Goal: Information Seeking & Learning: Find specific fact

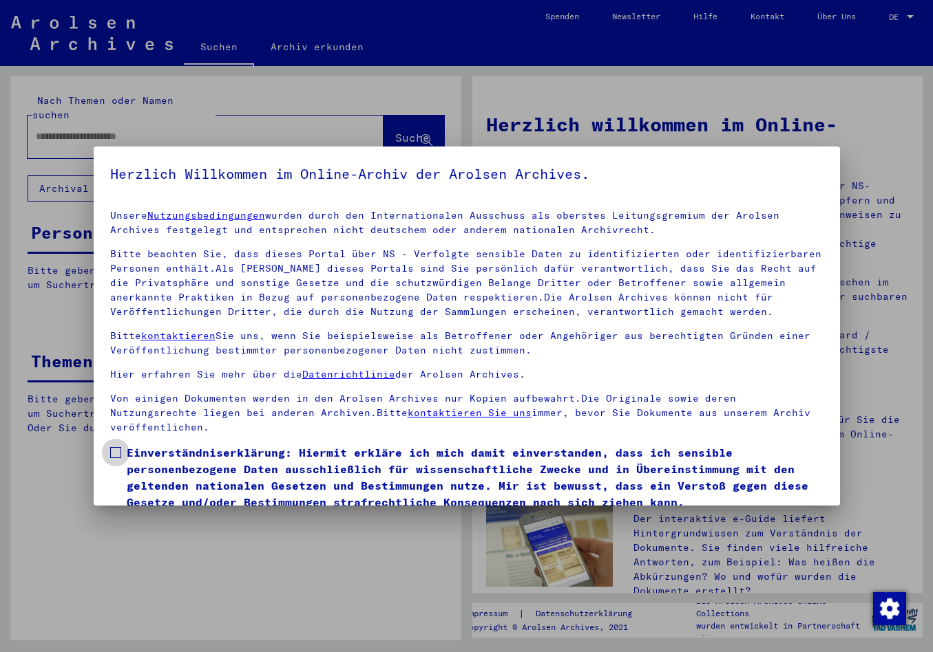
click at [117, 447] on span at bounding box center [115, 452] width 11 height 11
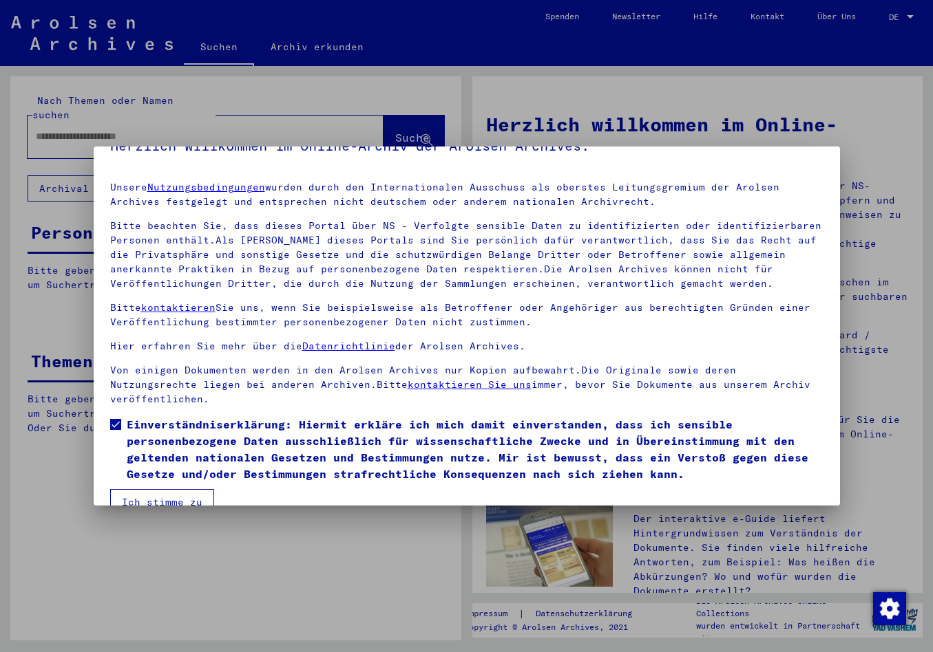
scroll to position [41, 0]
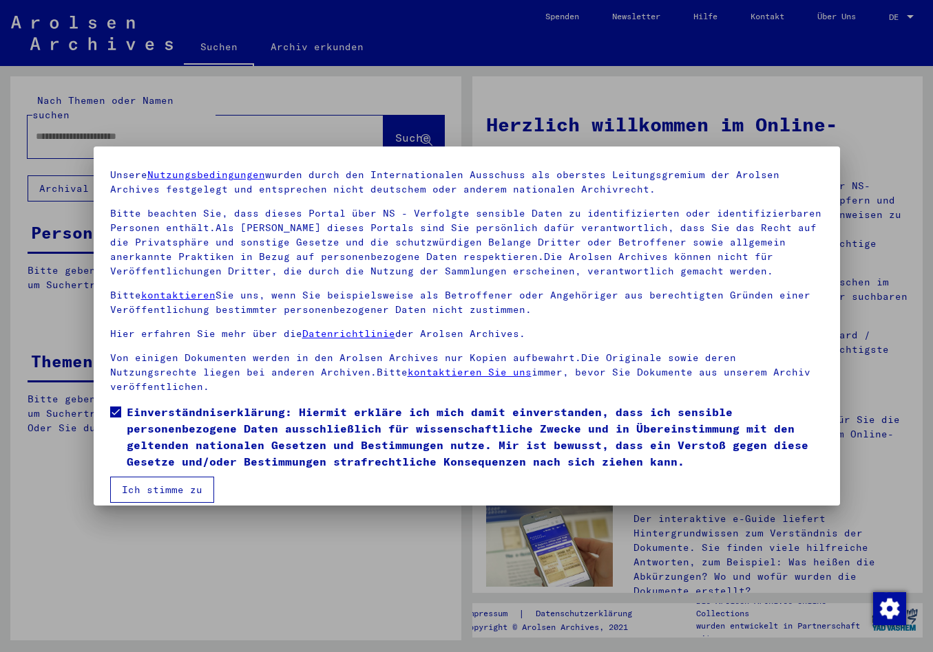
click at [164, 477] on button "Ich stimme zu" at bounding box center [162, 490] width 104 height 26
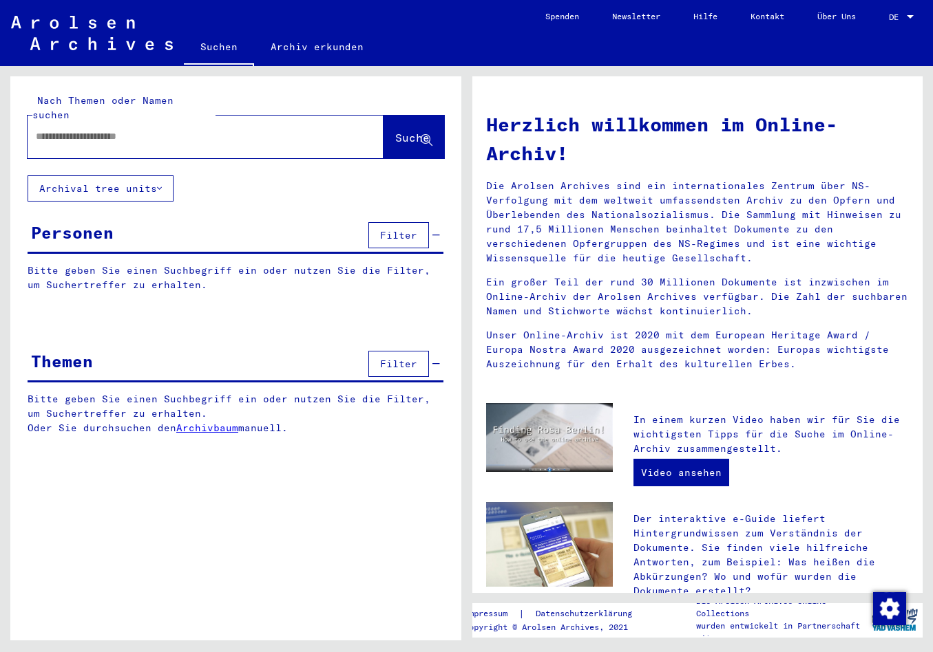
click at [61, 129] on input "text" at bounding box center [189, 136] width 306 height 14
type input "**********"
click at [404, 131] on span "Suche" at bounding box center [412, 138] width 34 height 14
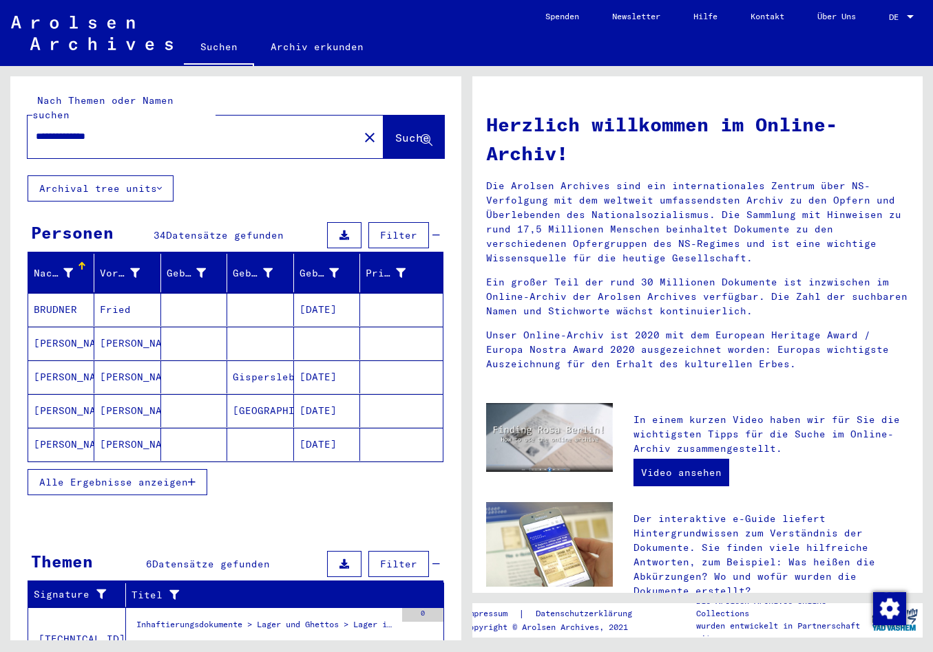
click at [74, 327] on mat-cell "[PERSON_NAME]" at bounding box center [61, 343] width 66 height 33
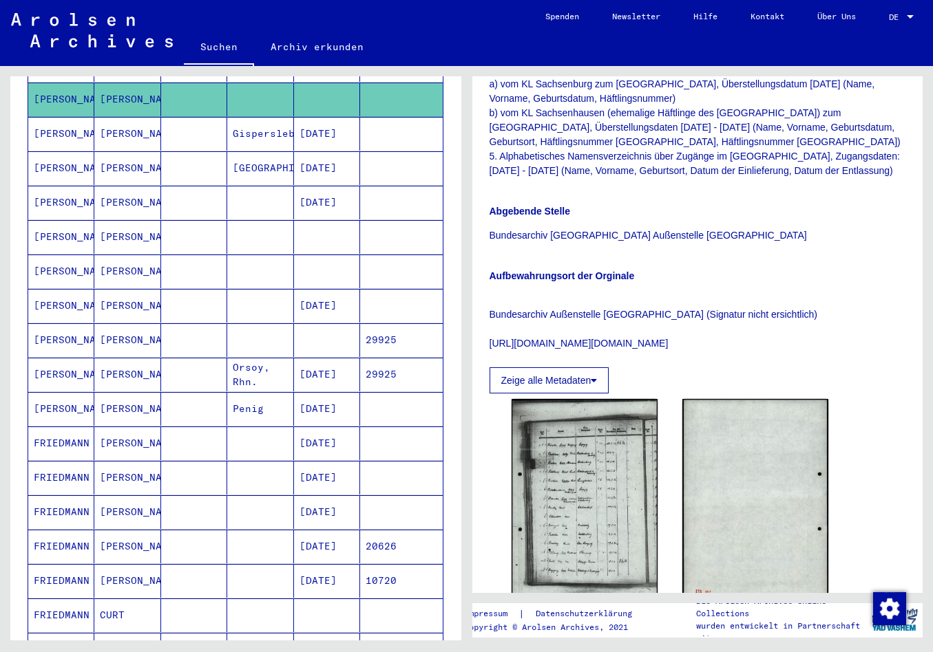
scroll to position [217, 0]
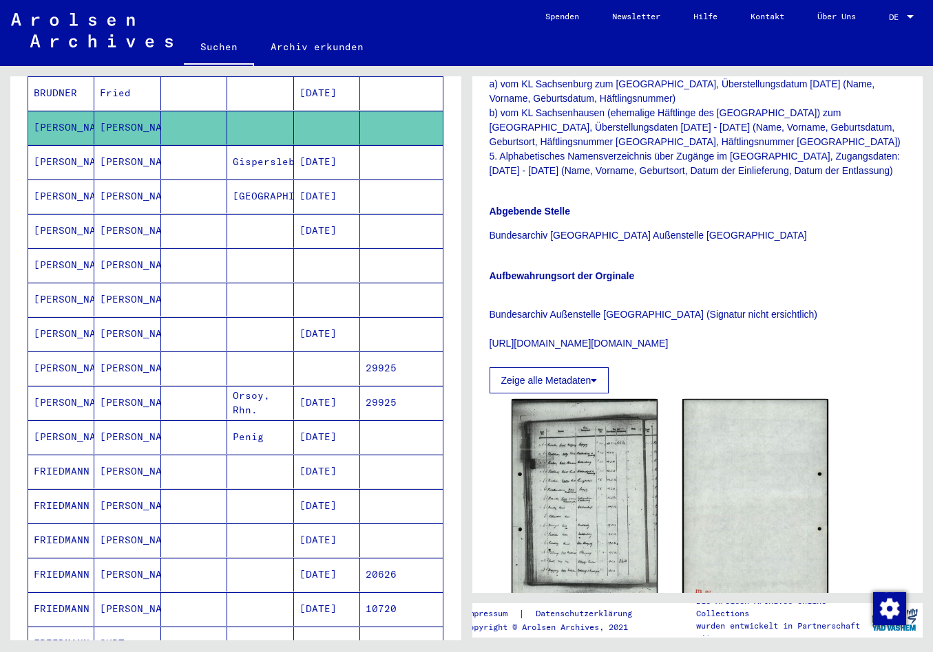
click at [67, 250] on mat-cell "[PERSON_NAME]" at bounding box center [61, 265] width 66 height 34
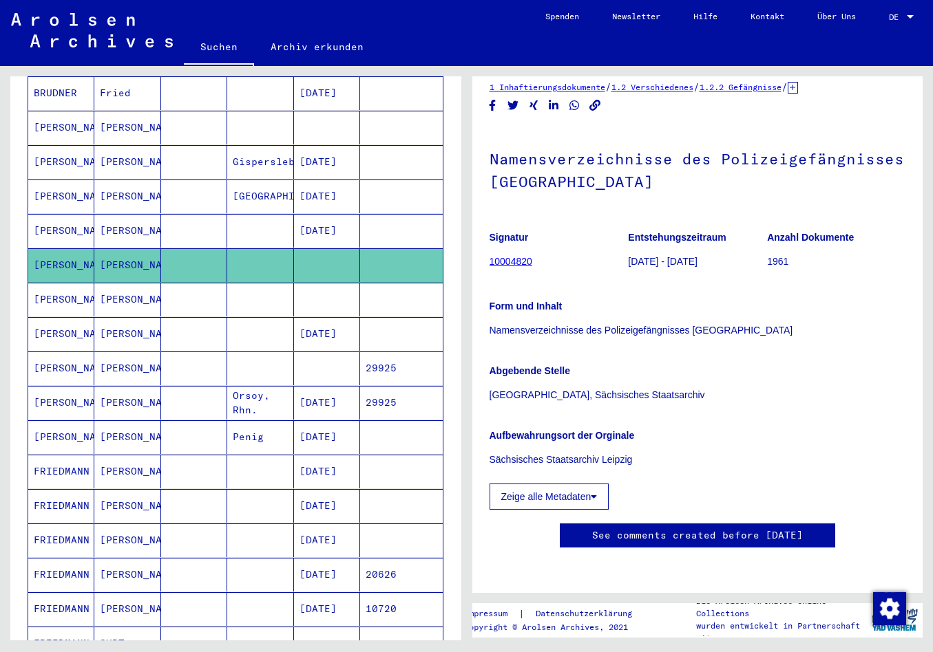
scroll to position [217, 0]
click at [542, 484] on button "Zeige alle Metadaten" at bounding box center [549, 497] width 120 height 26
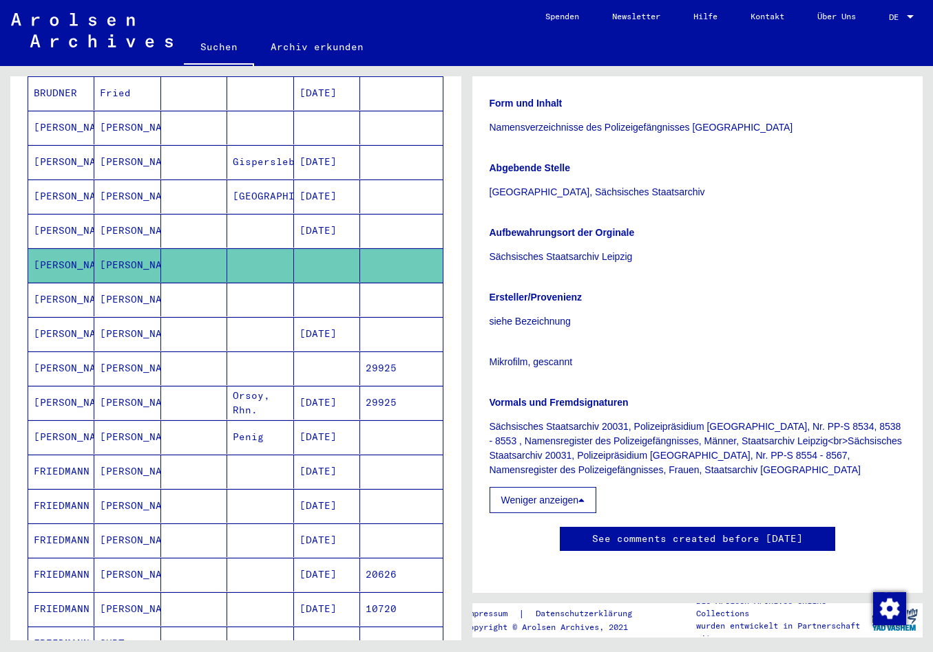
click at [49, 290] on mat-cell "[PERSON_NAME]" at bounding box center [61, 300] width 66 height 34
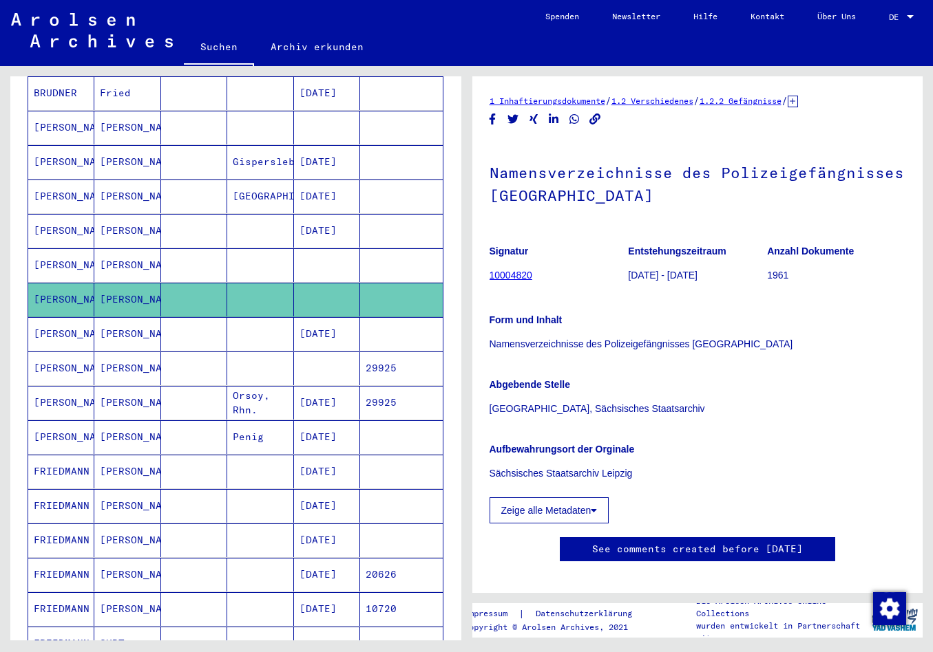
click at [46, 330] on mat-cell "[PERSON_NAME]" at bounding box center [61, 334] width 66 height 34
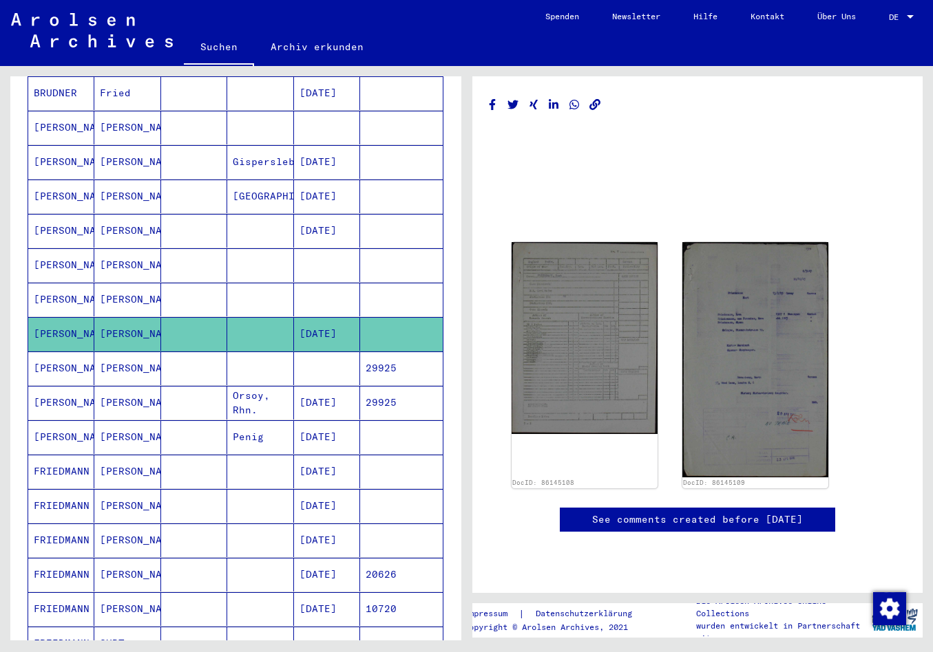
click at [51, 355] on mat-cell "[PERSON_NAME]" at bounding box center [61, 369] width 66 height 34
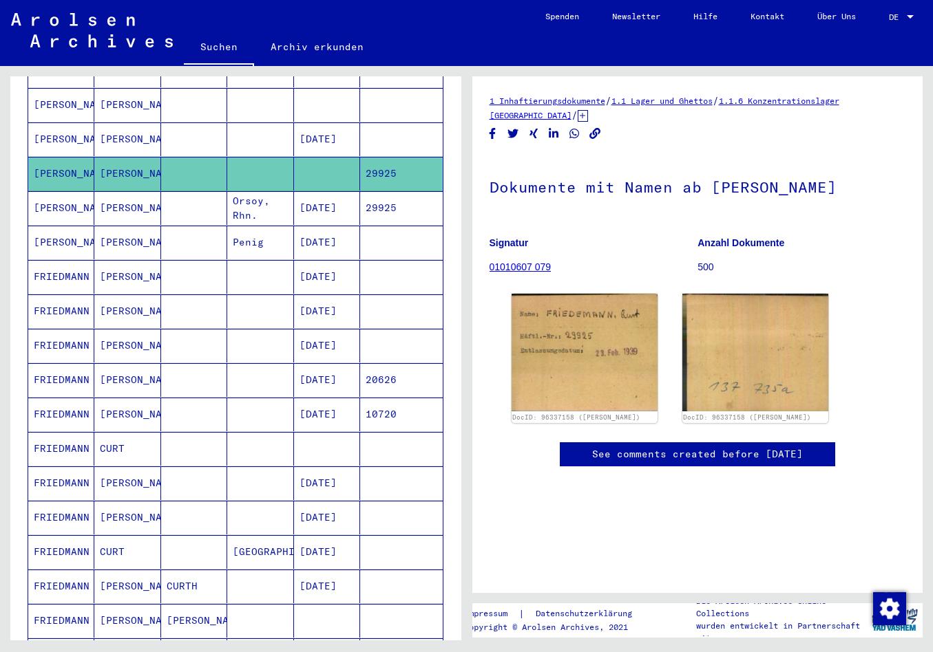
scroll to position [434, 0]
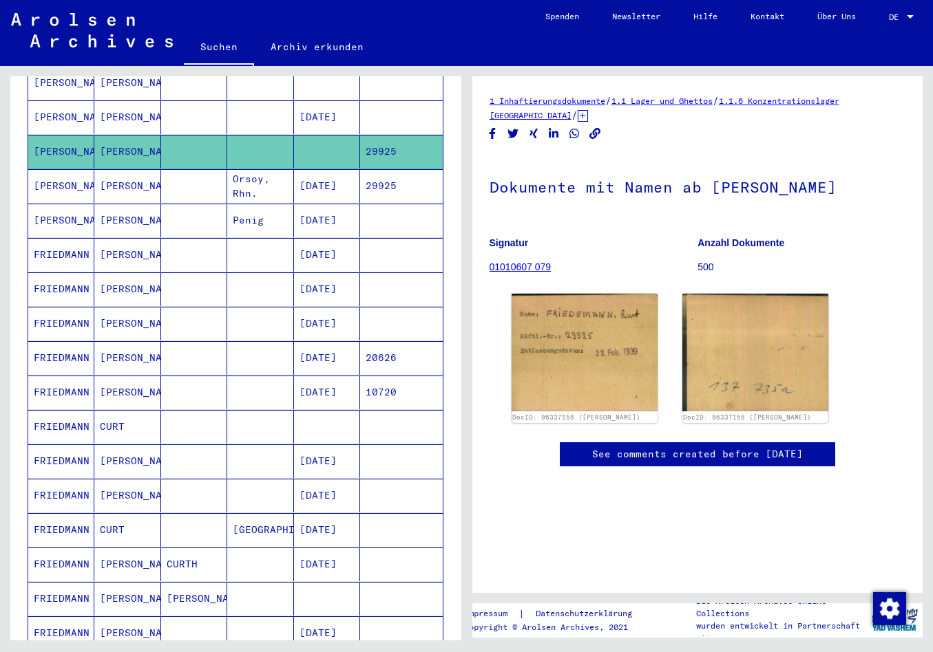
click at [67, 420] on mat-cell "FRIEDMANN" at bounding box center [61, 427] width 66 height 34
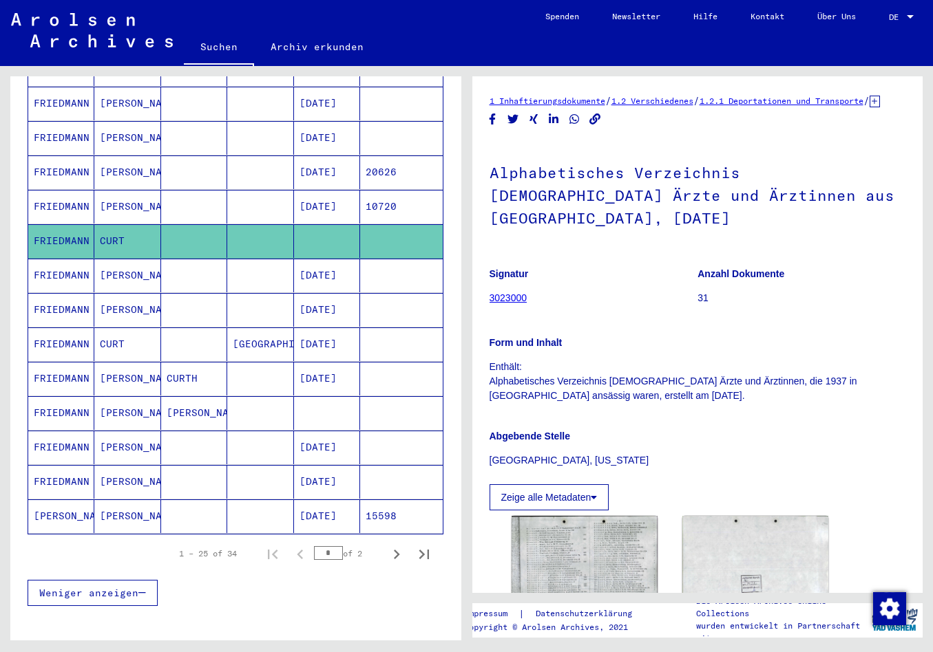
scroll to position [650, 0]
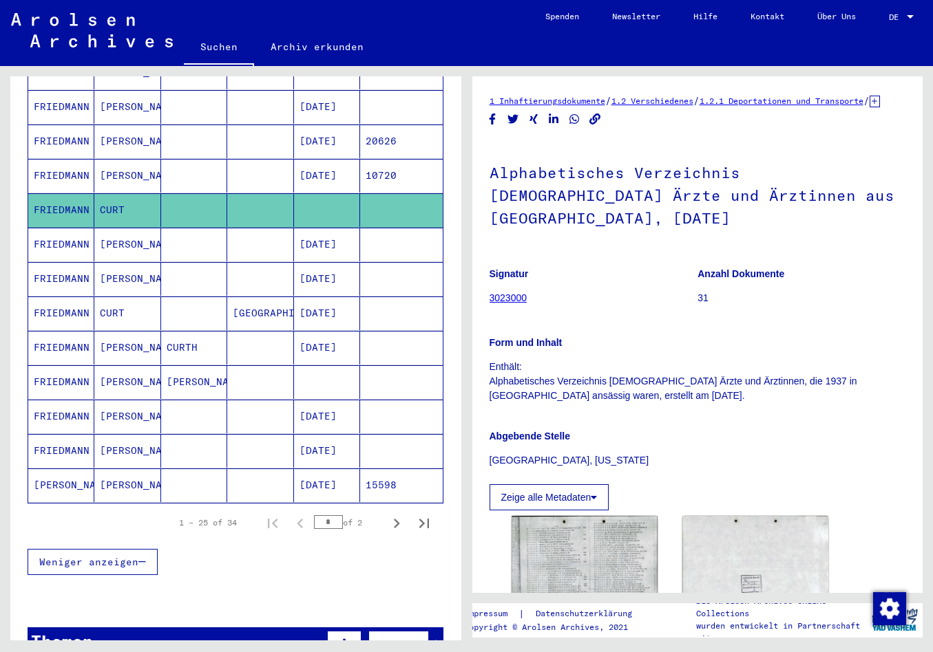
click at [68, 365] on mat-cell "FRIEDMANN" at bounding box center [61, 382] width 66 height 34
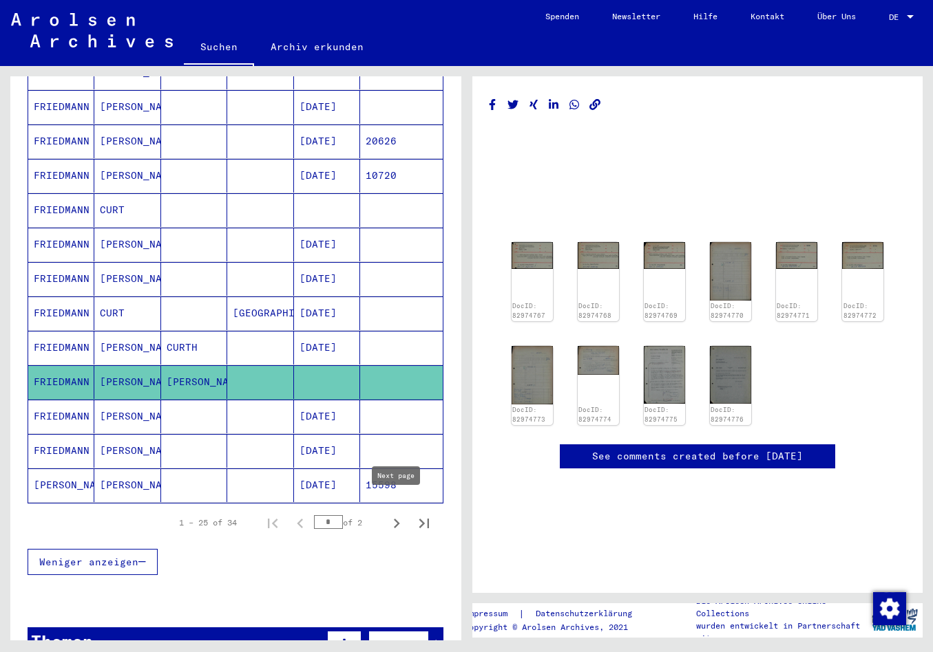
click at [395, 514] on icon "Next page" at bounding box center [396, 523] width 19 height 19
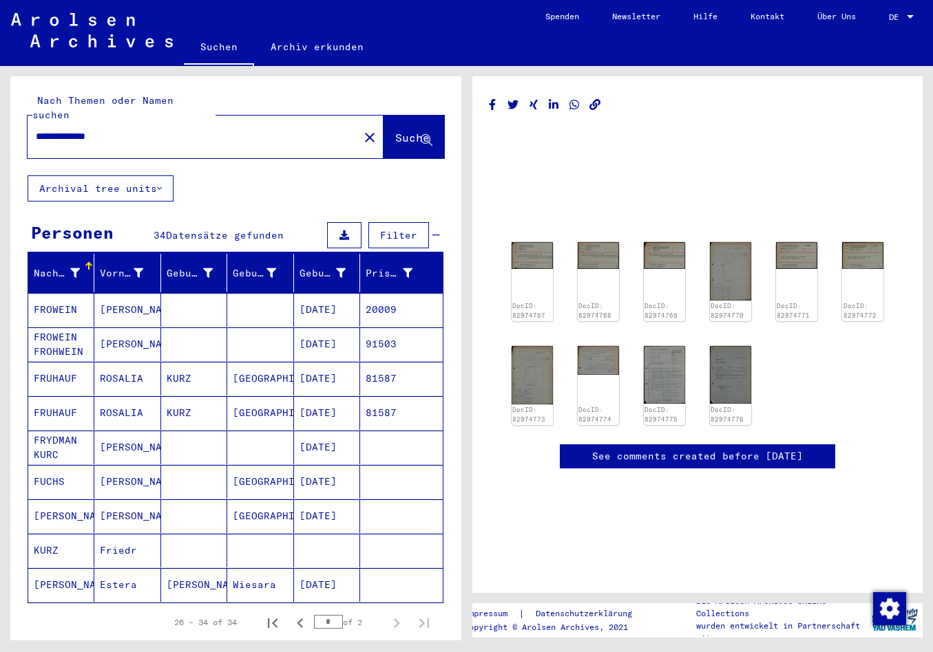
scroll to position [145, 0]
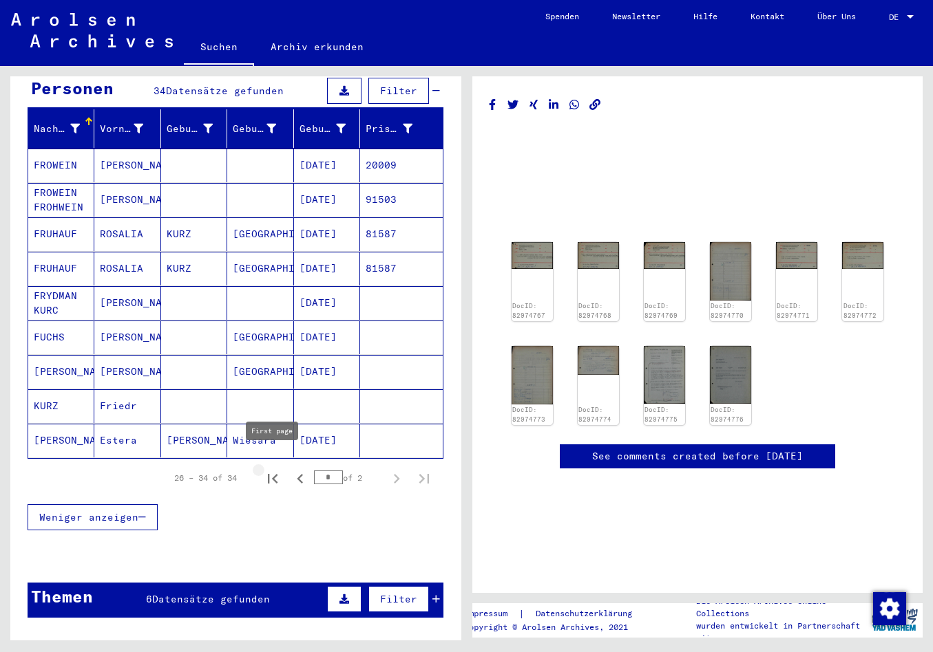
click at [273, 469] on icon "First page" at bounding box center [272, 478] width 19 height 19
type input "*"
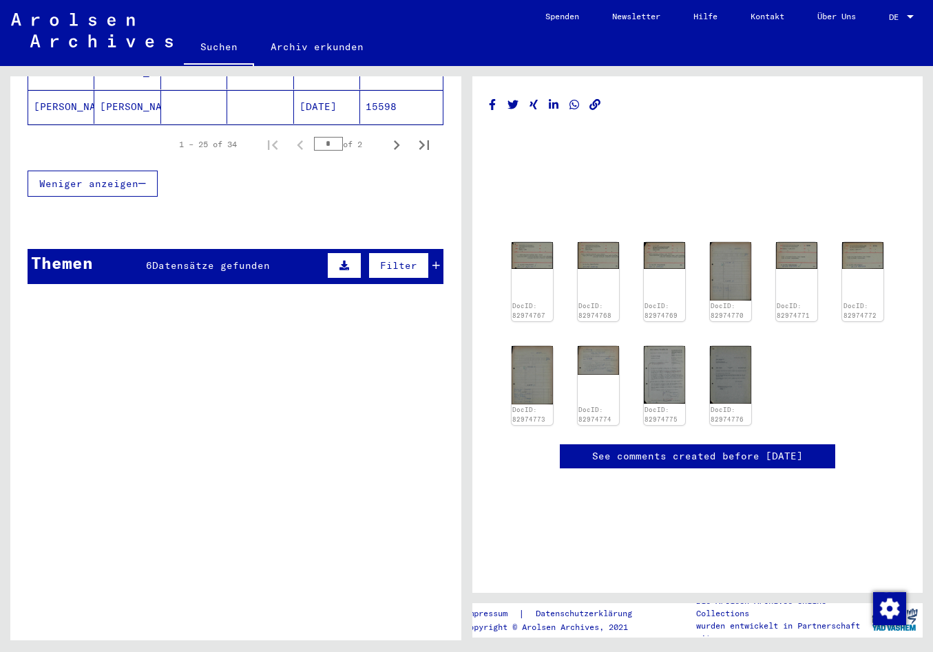
scroll to position [957, 0]
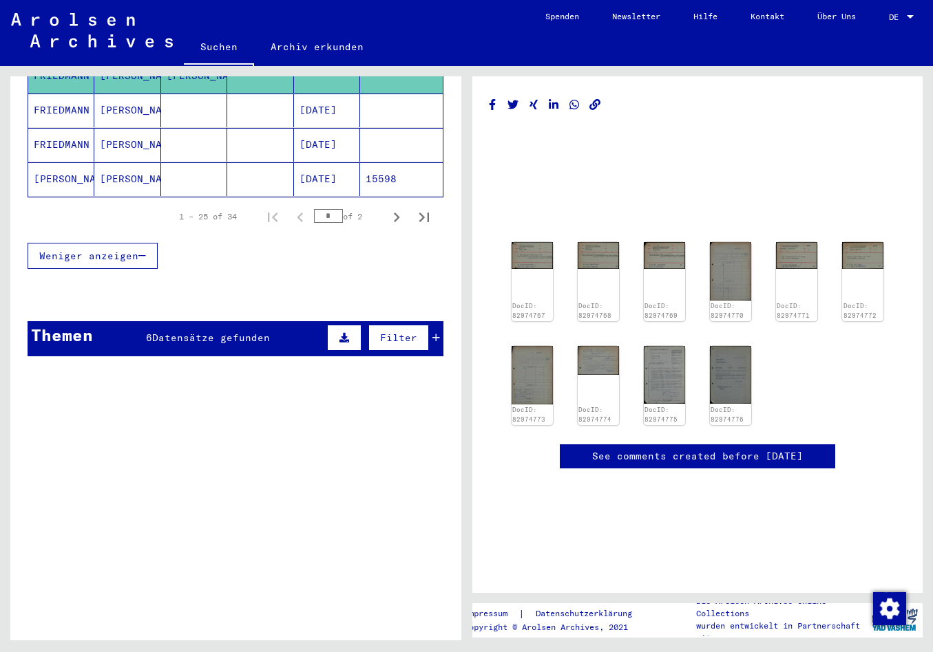
click at [226, 332] on span "Datensätze gefunden" at bounding box center [211, 338] width 118 height 12
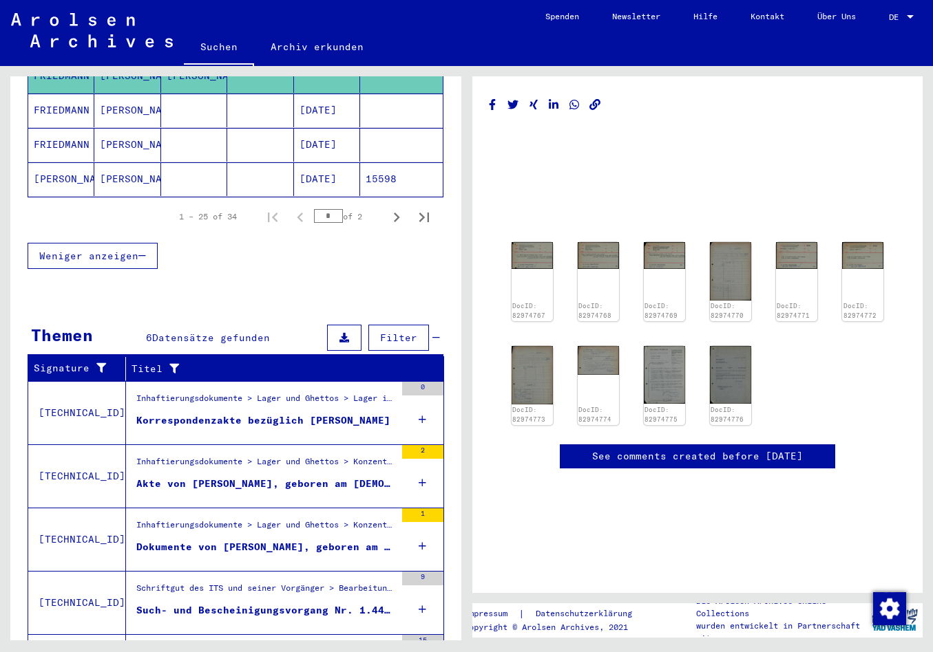
click at [258, 477] on div "Akte von [PERSON_NAME], geboren am [DEMOGRAPHIC_DATA]" at bounding box center [265, 484] width 259 height 14
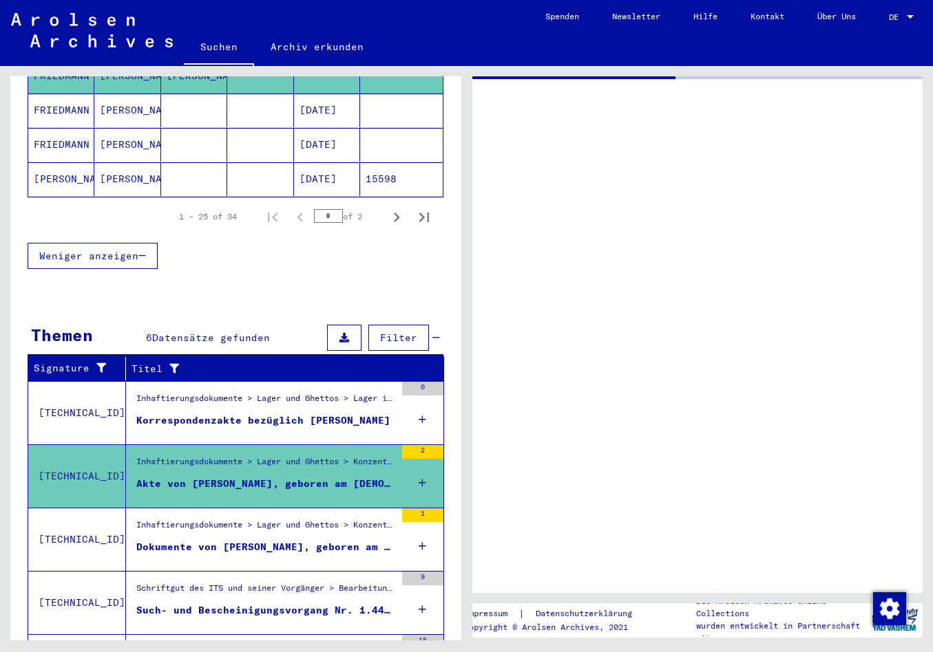
scroll to position [566, 0]
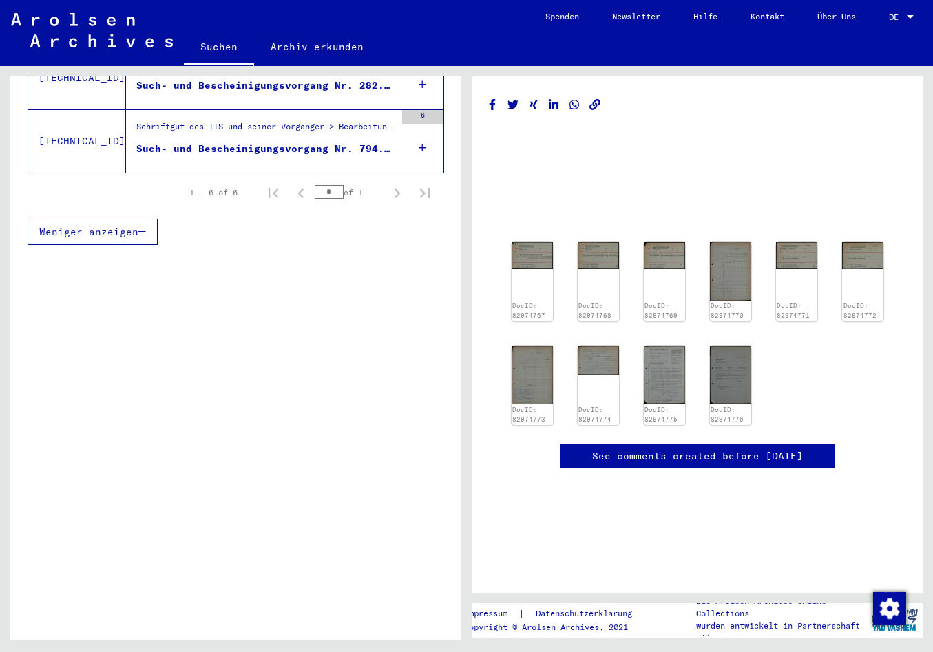
click at [125, 157] on mat-cell "[PERSON_NAME]" at bounding box center [127, 157] width 66 height 34
